Goal: Task Accomplishment & Management: Manage account settings

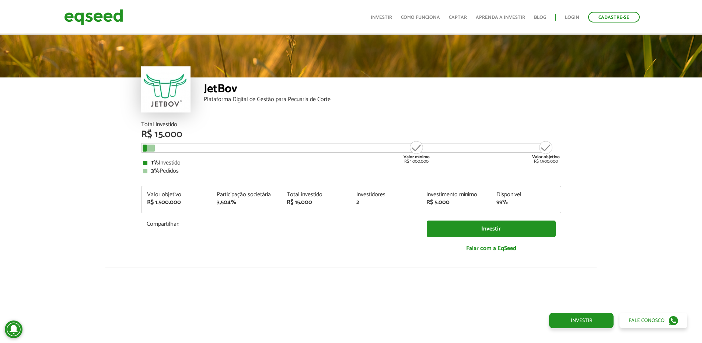
scroll to position [911, 0]
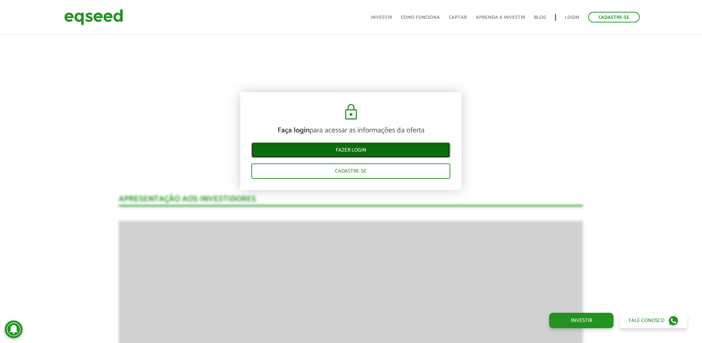
click at [369, 150] on link "Fazer login" at bounding box center [350, 149] width 199 height 15
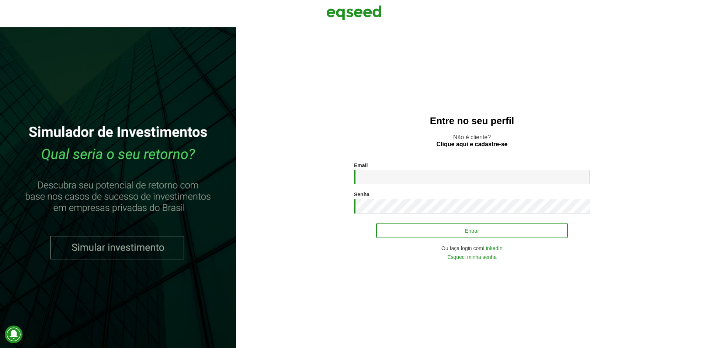
type input "**********"
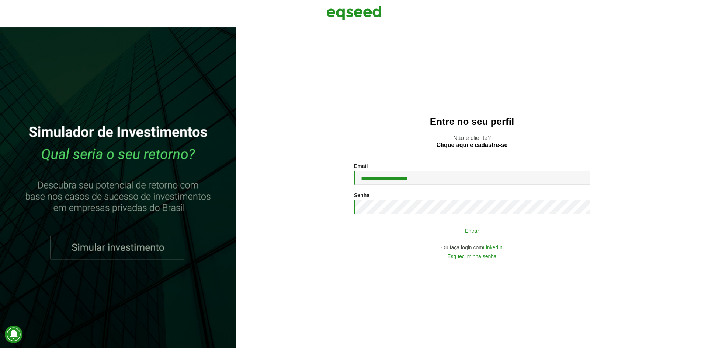
click at [415, 229] on button "Entrar" at bounding box center [472, 231] width 192 height 14
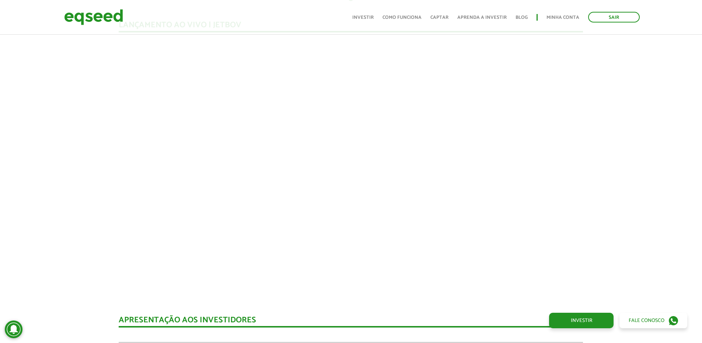
scroll to position [651, 0]
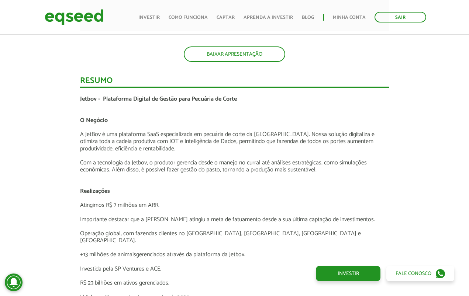
scroll to position [1131, 0]
